Goal: Information Seeking & Learning: Find specific fact

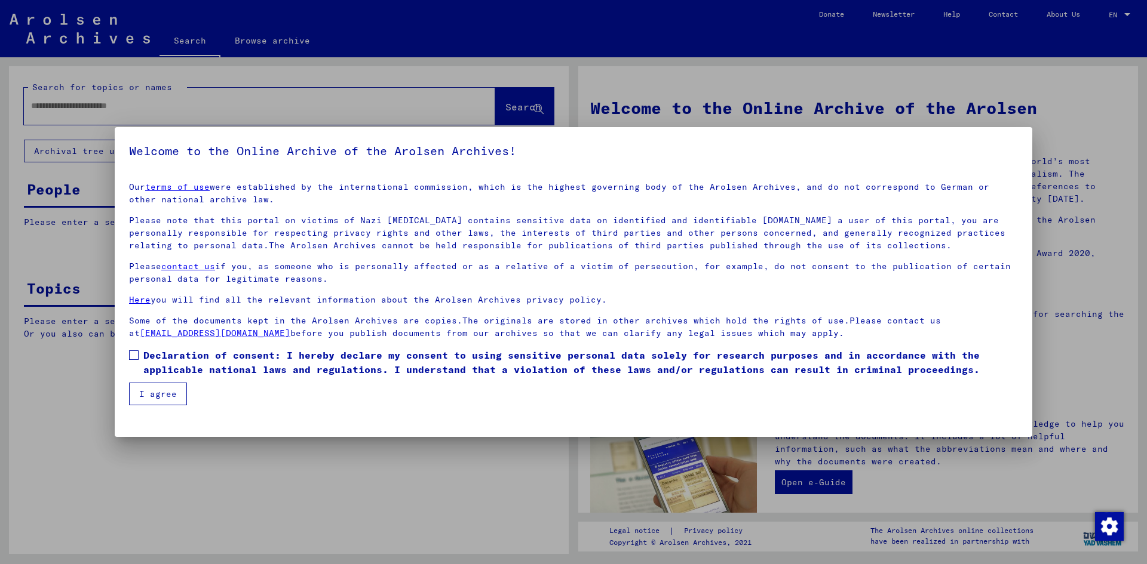
click at [241, 360] on span "Declaration of consent: I hereby declare my consent to using sensitive personal…" at bounding box center [580, 362] width 874 height 29
click at [164, 395] on button "I agree" at bounding box center [158, 394] width 58 height 23
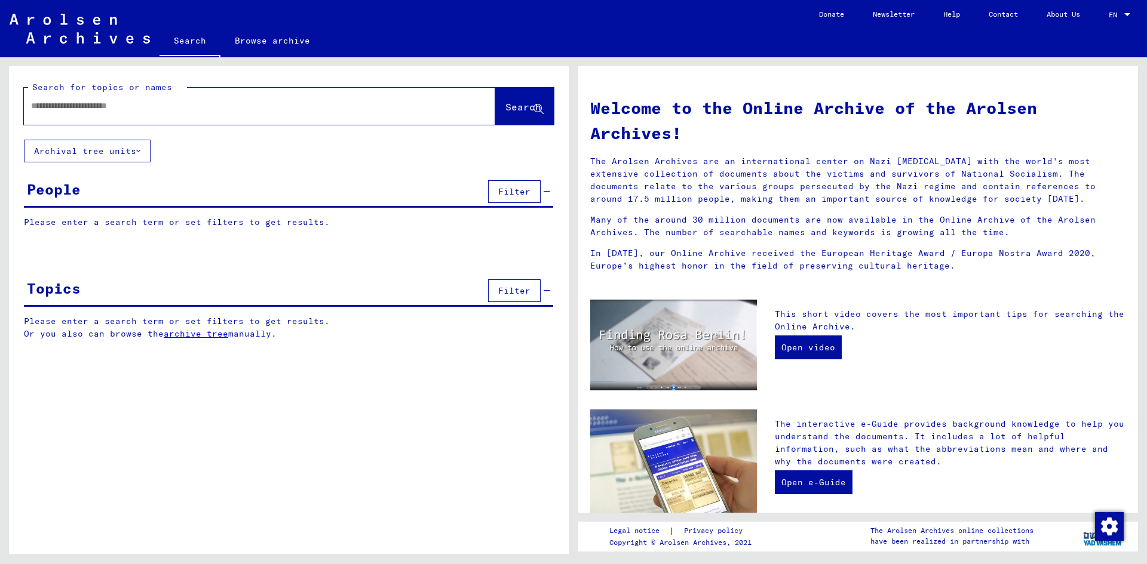
click at [218, 108] on input "text" at bounding box center [245, 106] width 428 height 13
type input "**********"
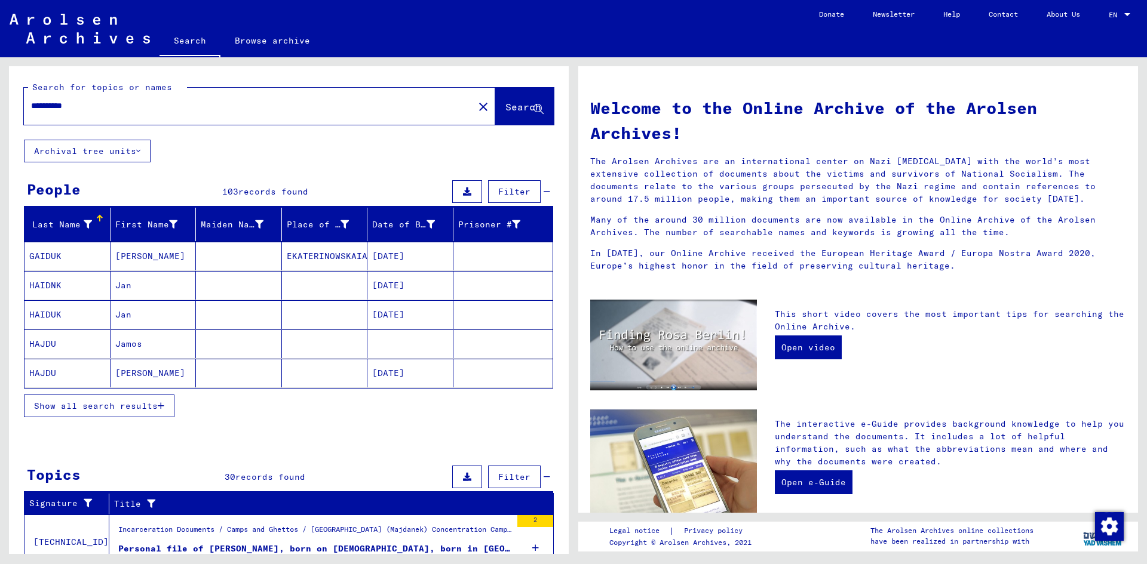
click at [170, 287] on mat-cell "Jan" at bounding box center [153, 285] width 86 height 29
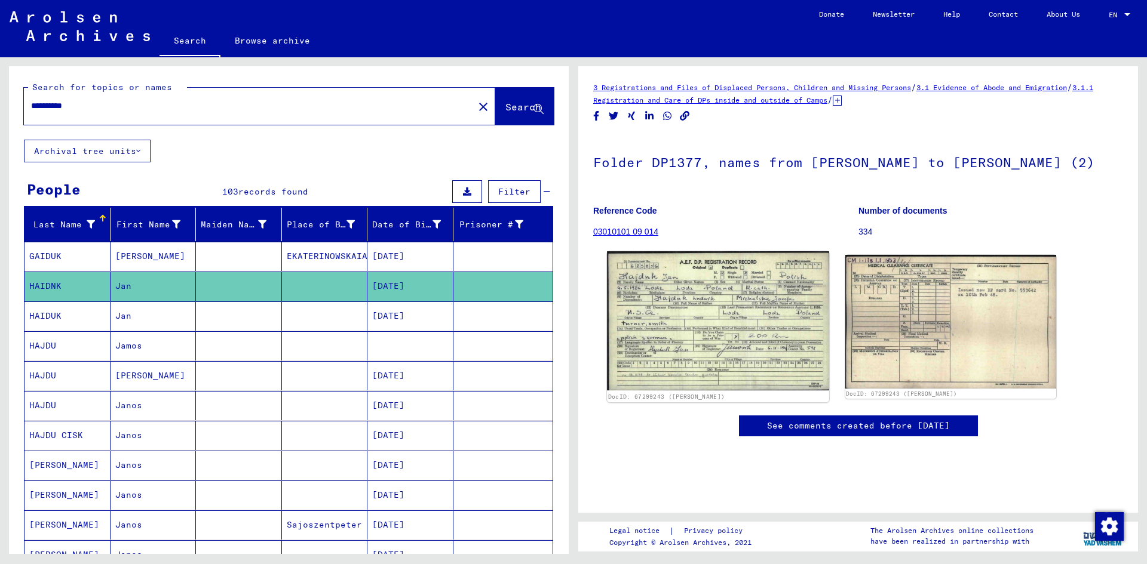
click at [748, 299] on img at bounding box center [718, 321] width 222 height 140
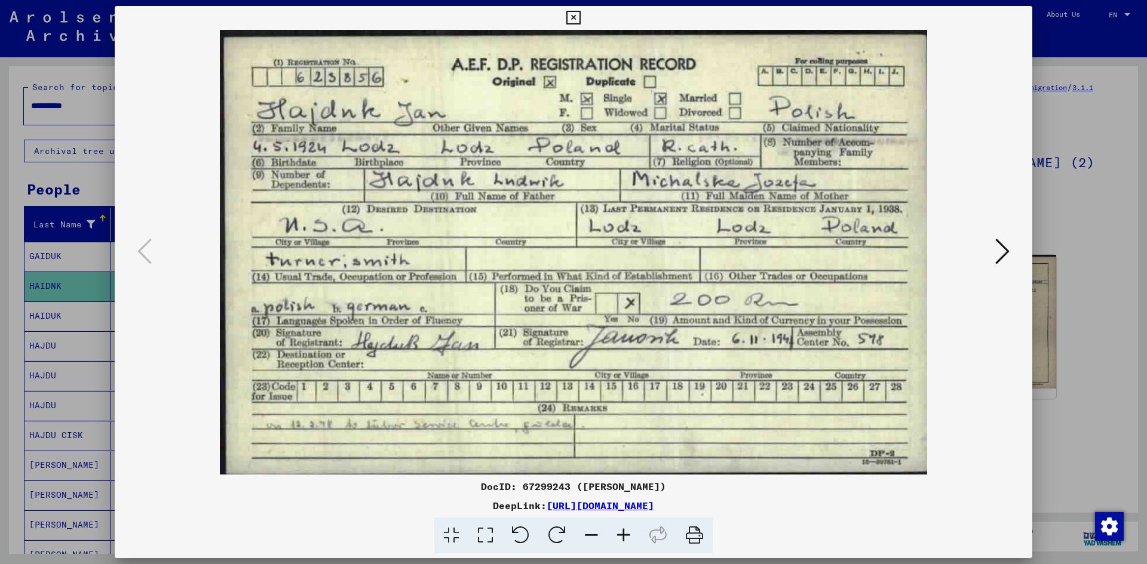
click at [1110, 196] on div at bounding box center [573, 282] width 1147 height 564
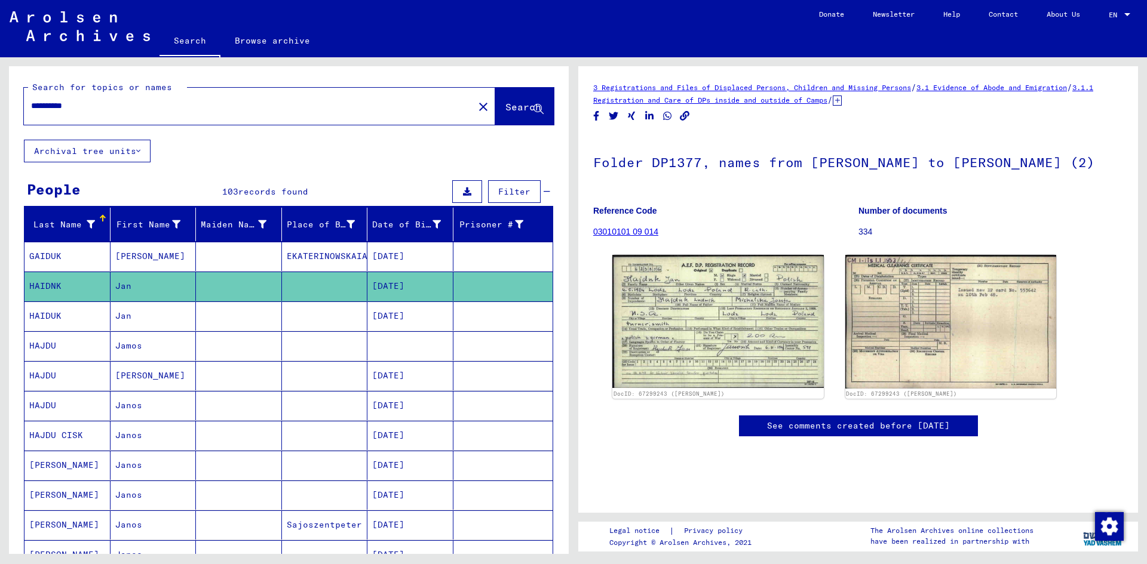
click at [238, 318] on mat-cell at bounding box center [239, 316] width 86 height 29
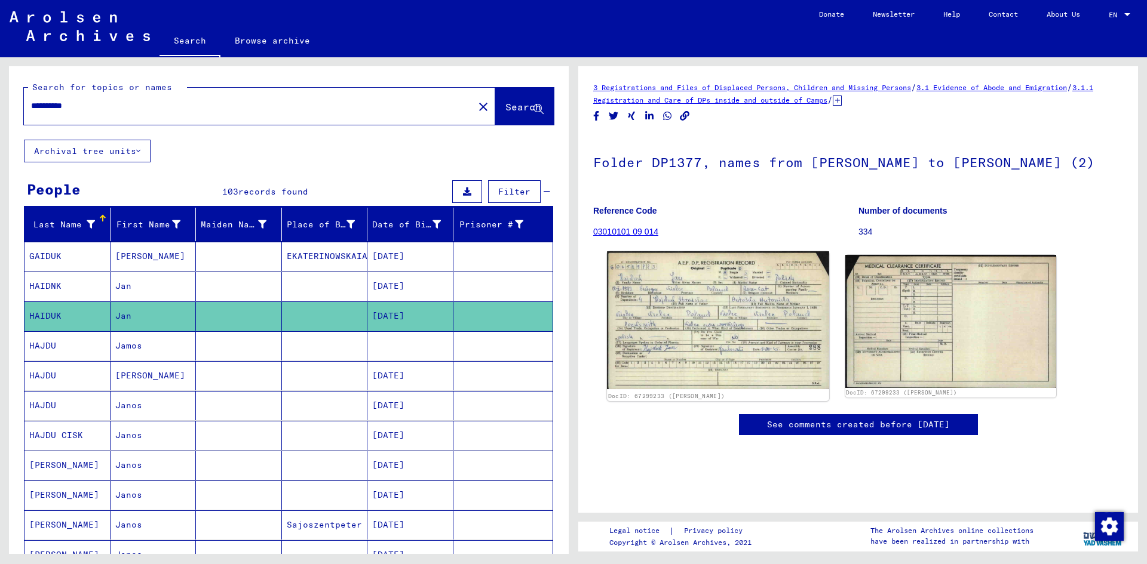
scroll to position [60, 0]
click at [735, 251] on img at bounding box center [718, 320] width 222 height 138
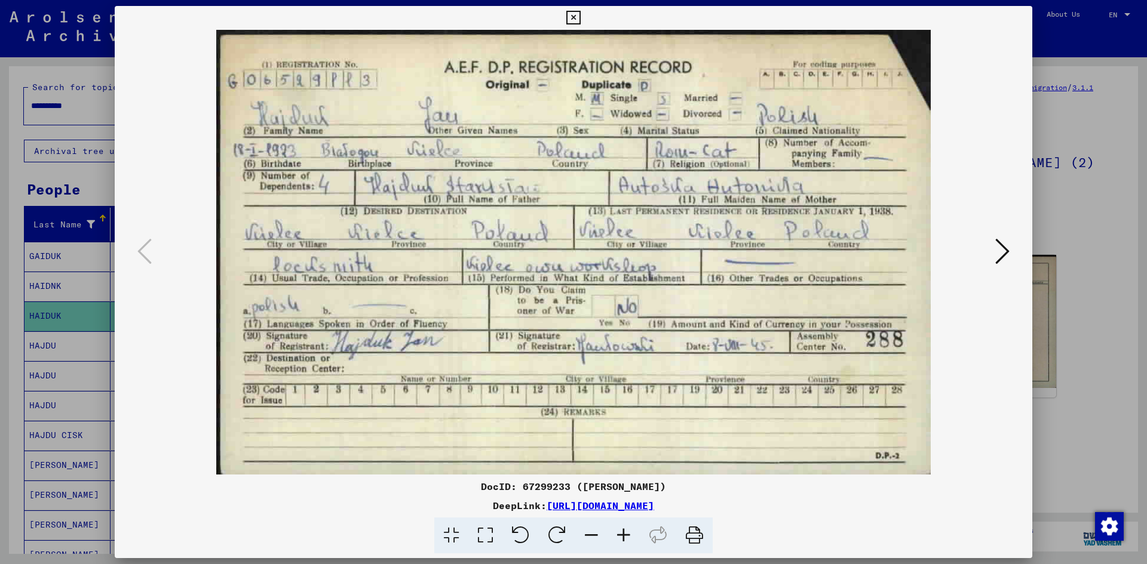
click at [1078, 196] on div at bounding box center [573, 282] width 1147 height 564
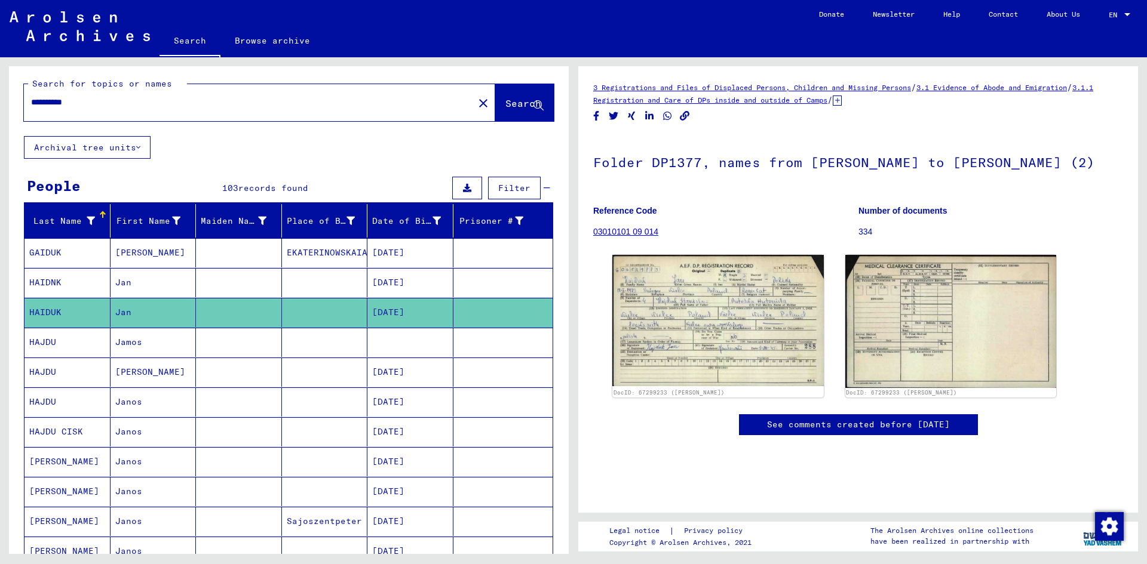
scroll to position [0, 0]
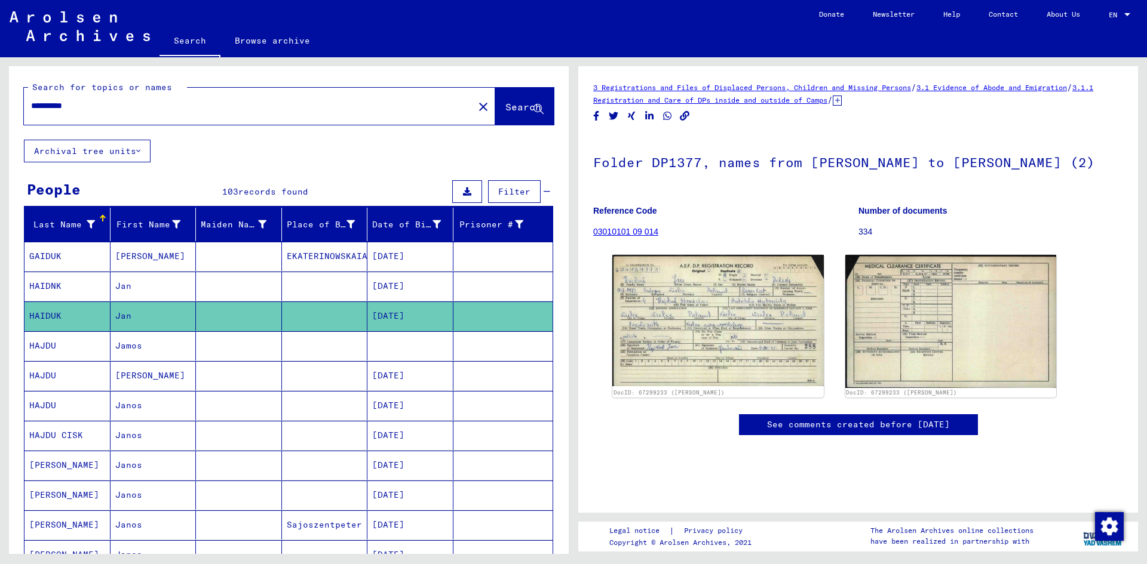
drag, startPoint x: 46, startPoint y: 108, endPoint x: 0, endPoint y: 108, distance: 46.0
click at [0, 108] on div "**********" at bounding box center [286, 305] width 573 height 497
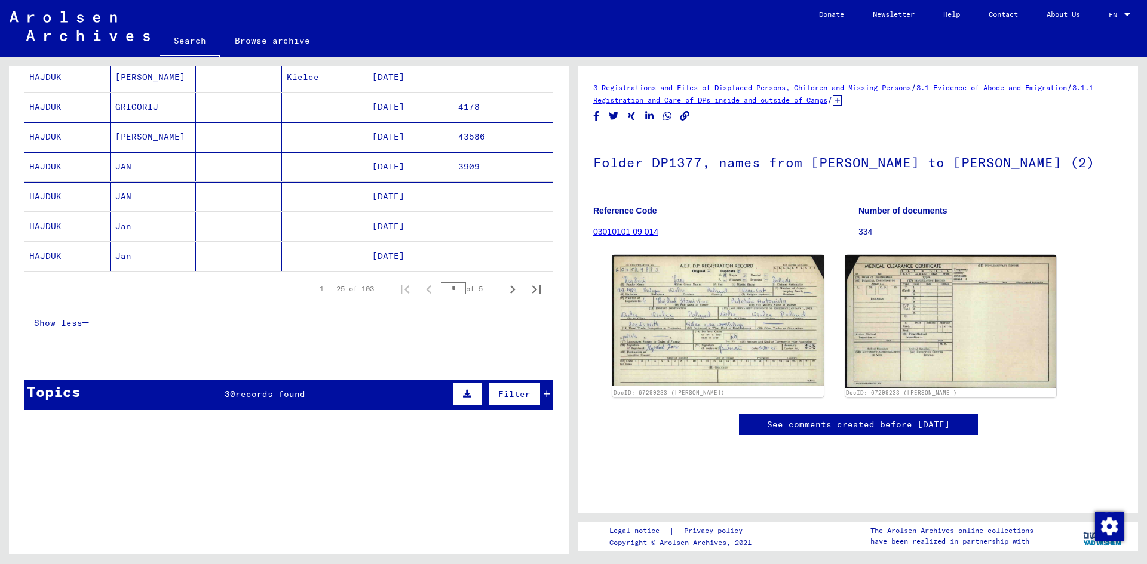
scroll to position [776, 0]
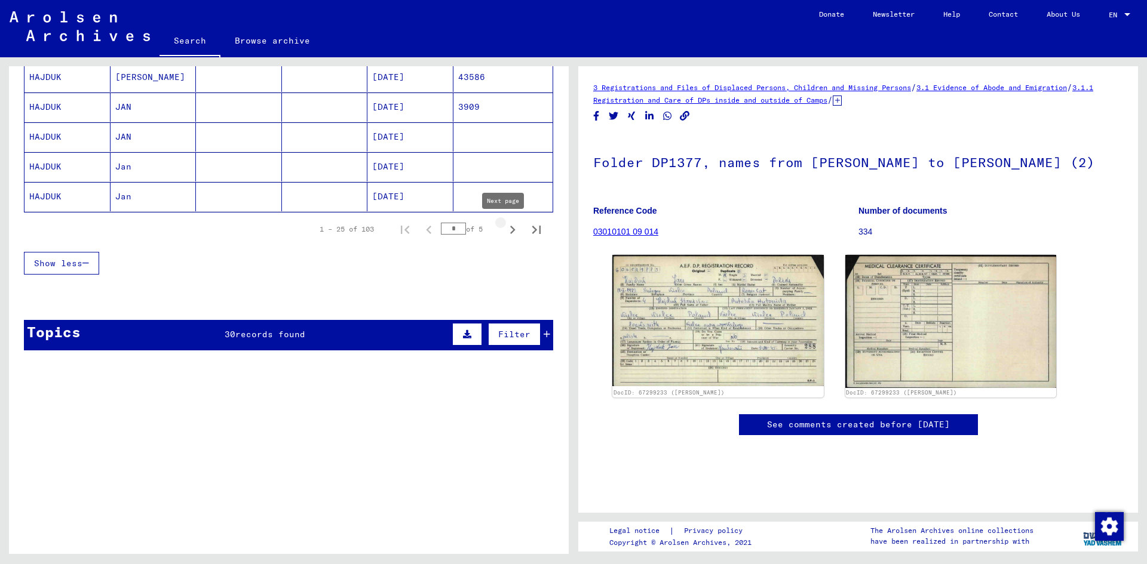
click at [504, 230] on icon "Next page" at bounding box center [512, 230] width 17 height 17
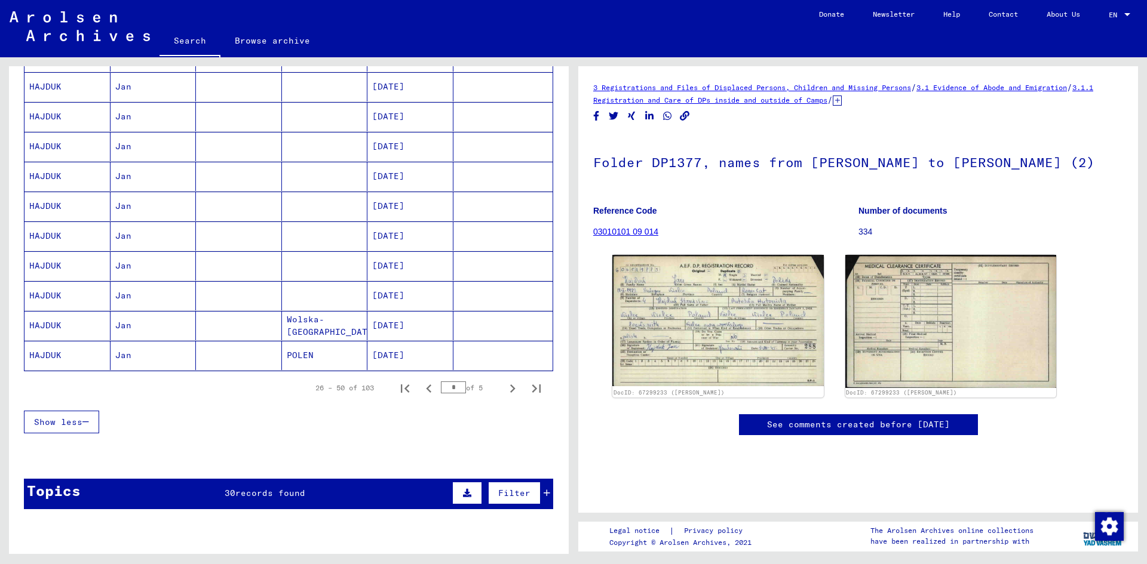
scroll to position [717, 0]
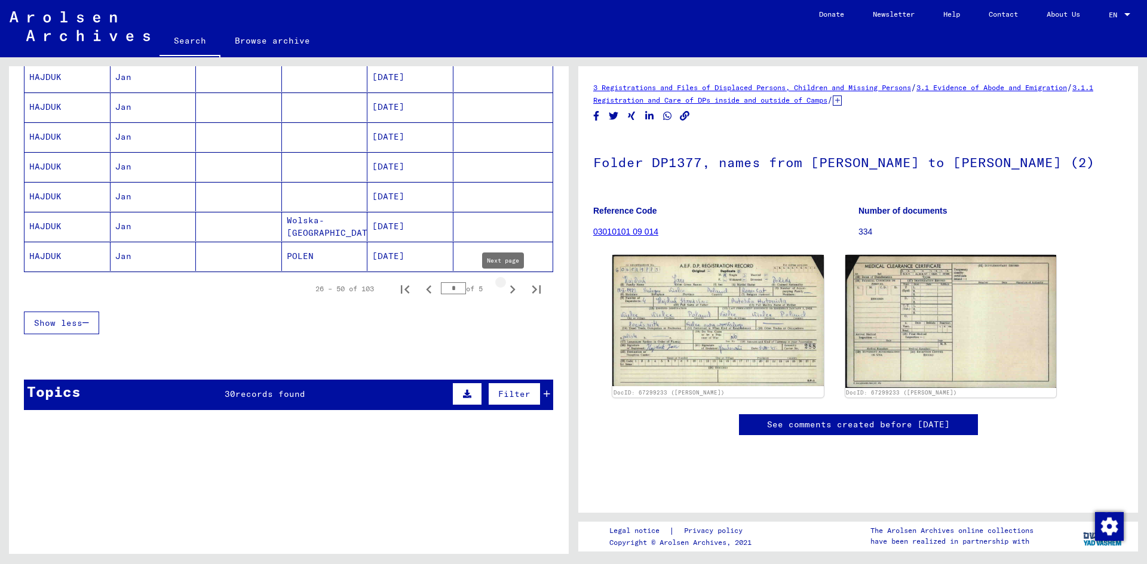
click at [504, 290] on icon "Next page" at bounding box center [512, 289] width 17 height 17
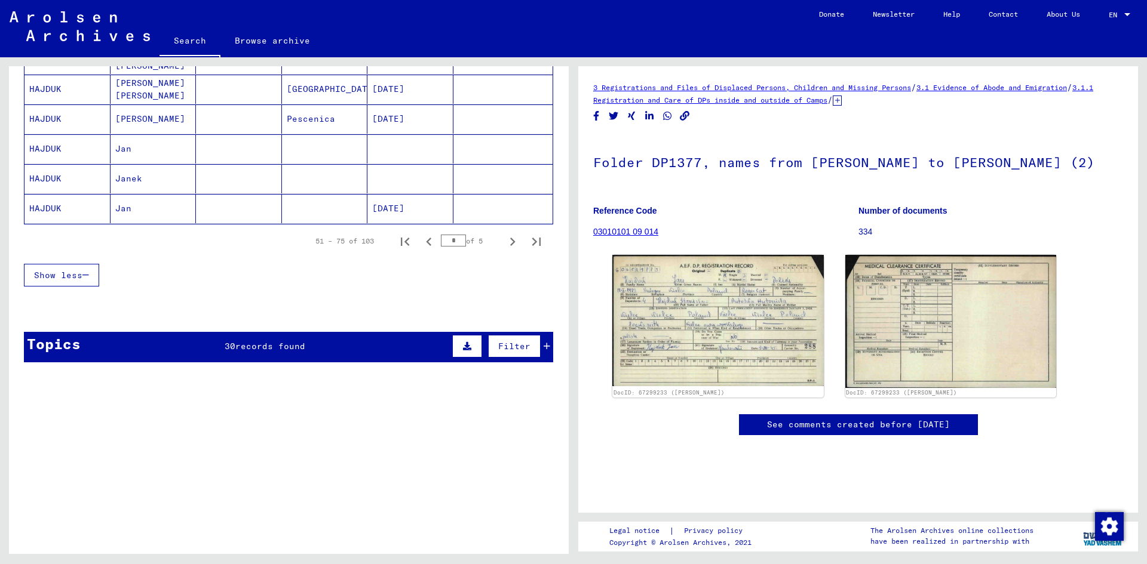
scroll to position [776, 0]
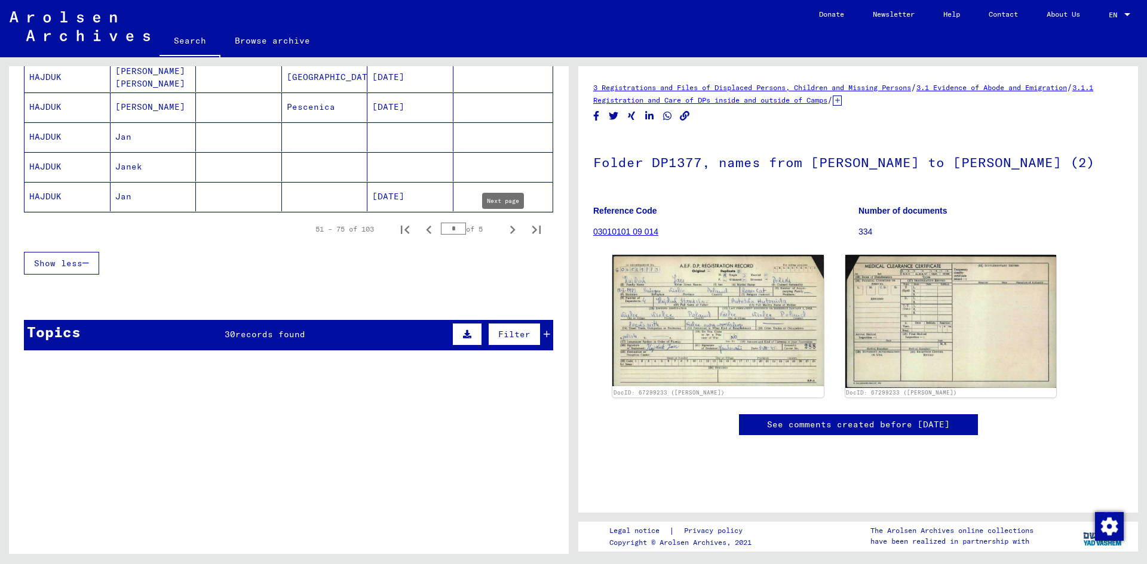
click at [504, 231] on icon "Next page" at bounding box center [512, 230] width 17 height 17
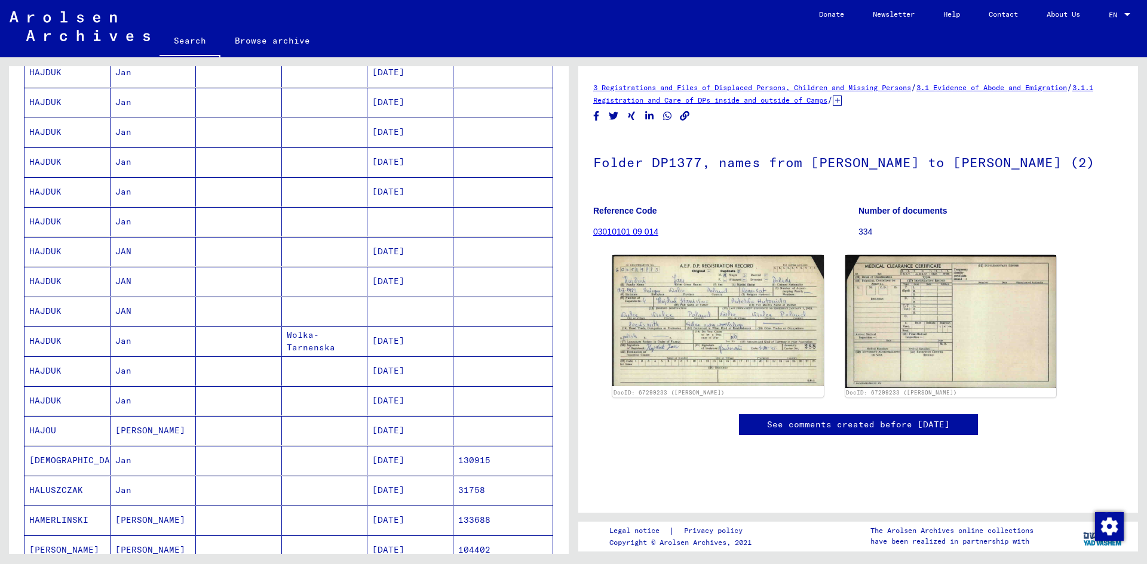
scroll to position [538, 0]
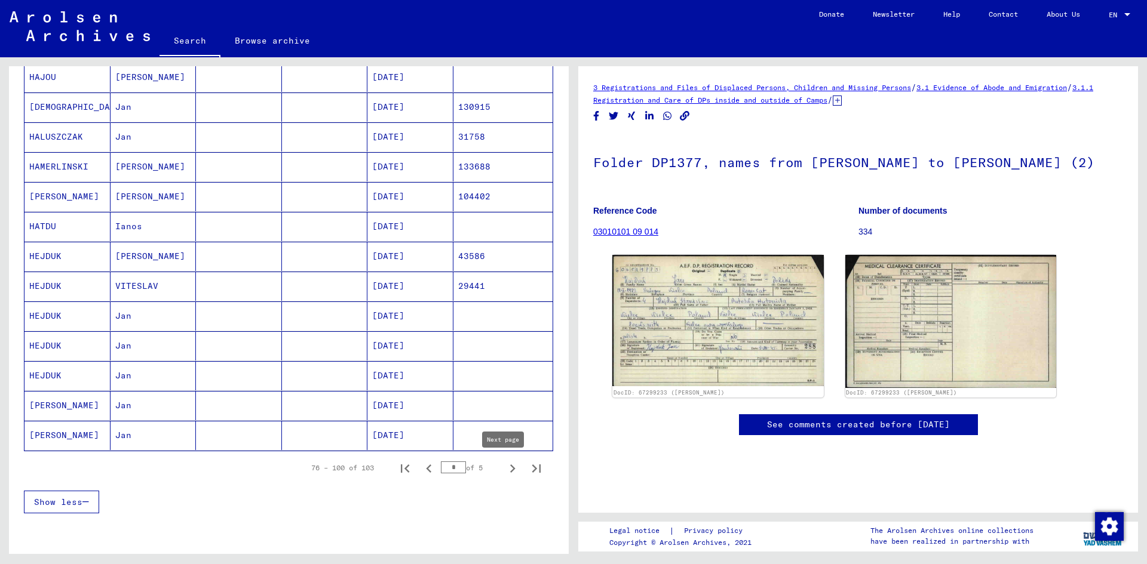
click at [504, 464] on icon "Next page" at bounding box center [512, 468] width 17 height 17
type input "*"
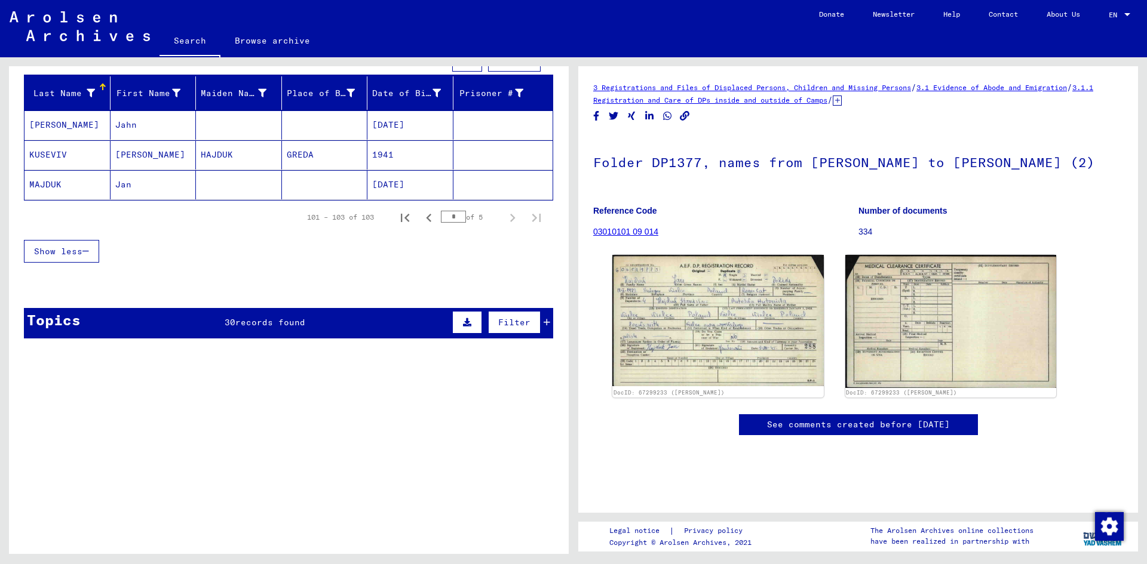
scroll to position [0, 0]
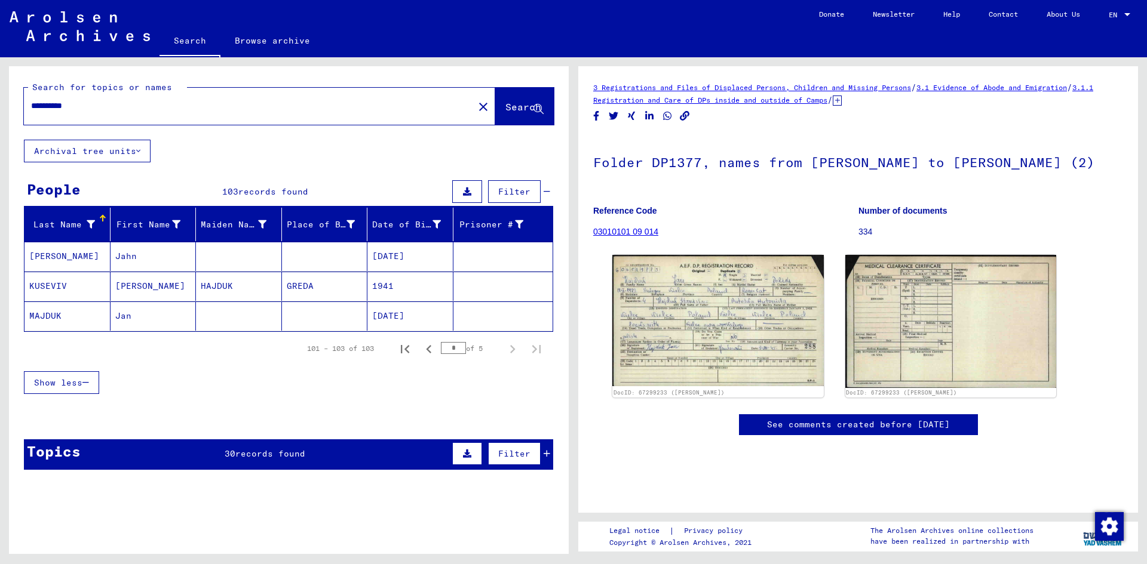
drag, startPoint x: 48, startPoint y: 108, endPoint x: 8, endPoint y: 108, distance: 40.0
click at [8, 108] on div "**********" at bounding box center [286, 305] width 573 height 497
type input "**********"
